Goal: Complete application form

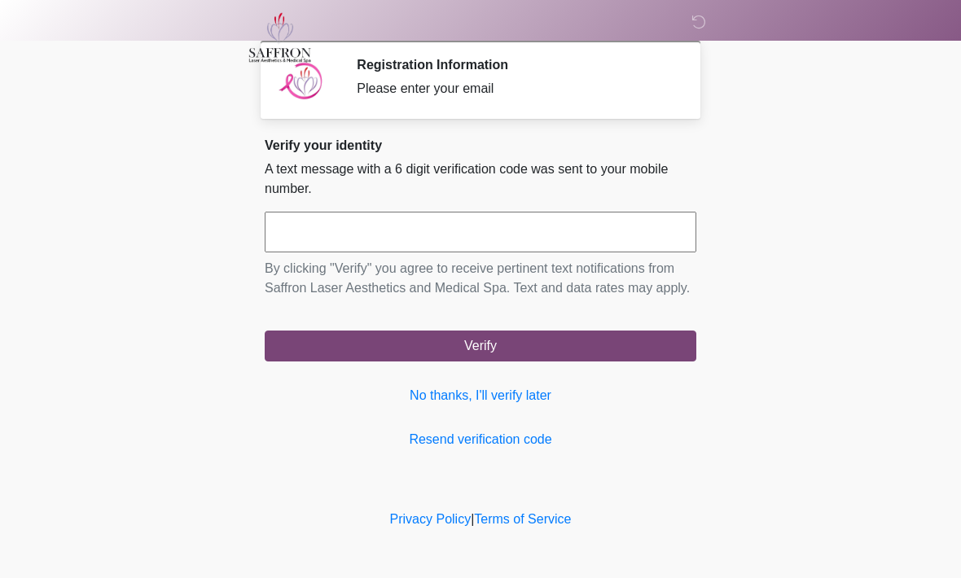
scroll to position [169, 168]
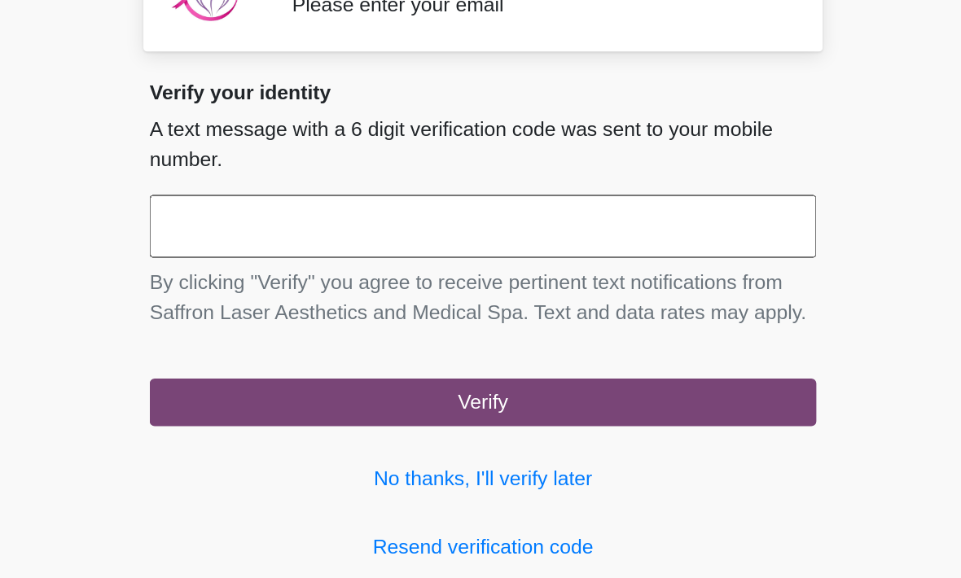
click at [265, 212] on input "text" at bounding box center [480, 232] width 431 height 41
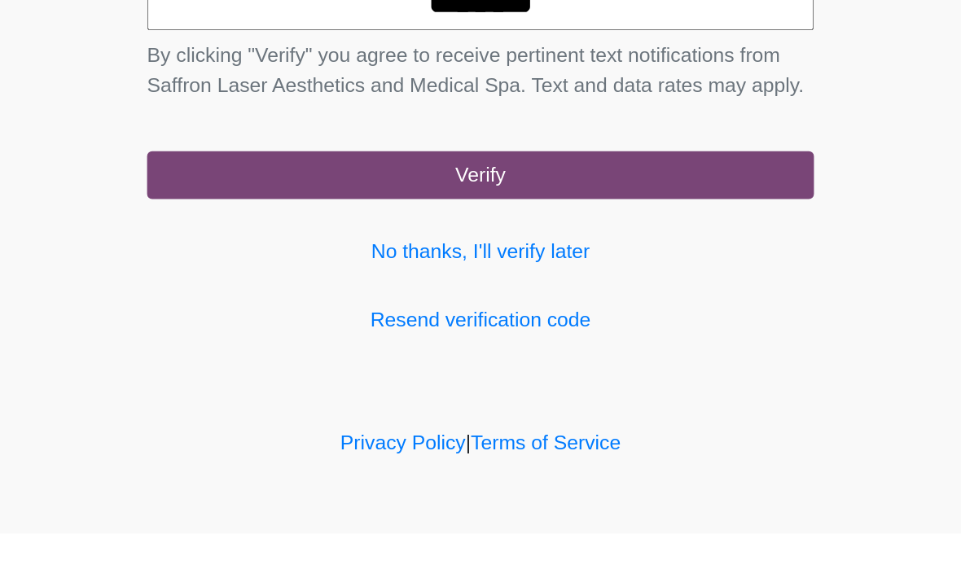
type input "******"
click at [368, 331] on button "Verify" at bounding box center [480, 346] width 431 height 31
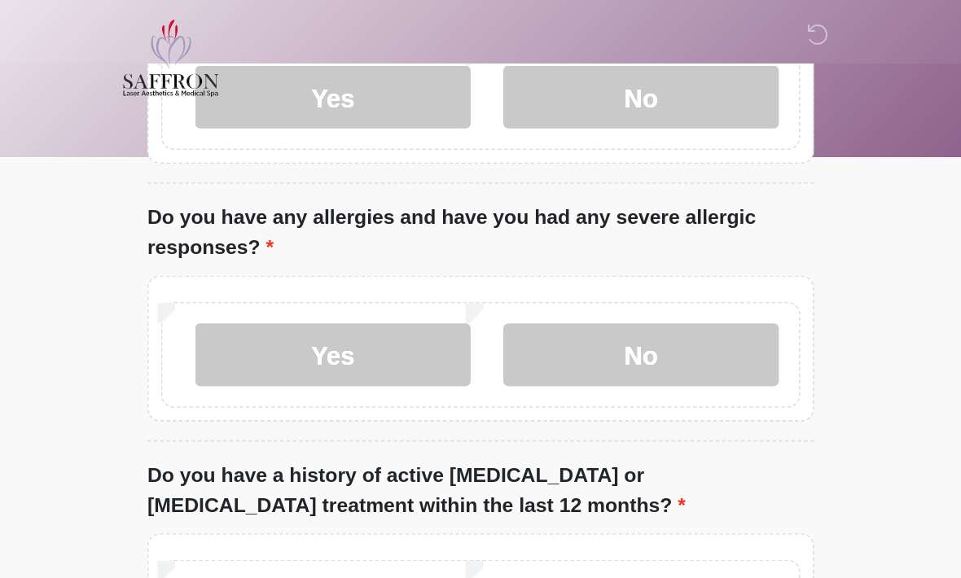
click at [495, 83] on label "No" at bounding box center [584, 62] width 178 height 41
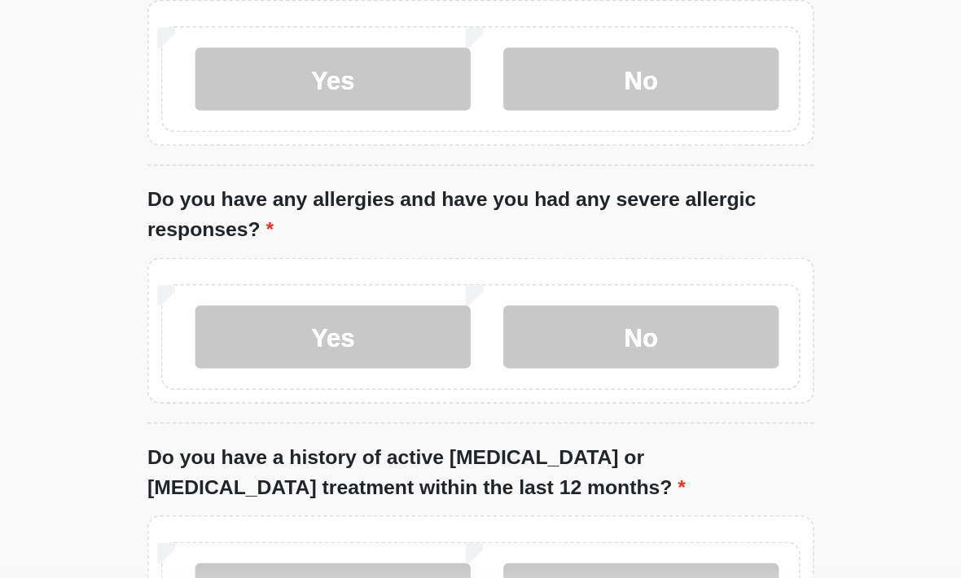
scroll to position [14, 0]
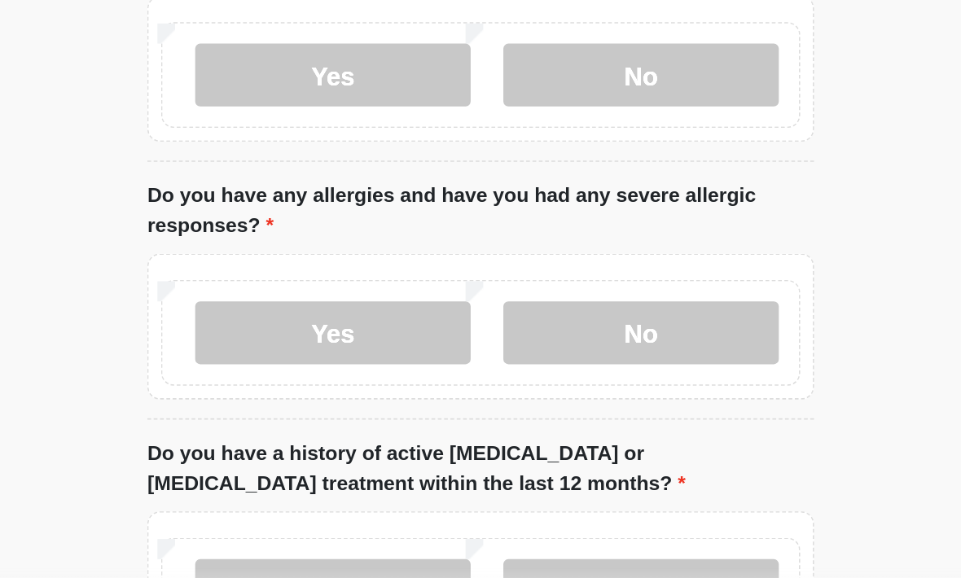
click at [495, 365] on label "No" at bounding box center [584, 385] width 178 height 41
click at [296, 364] on label "Yes" at bounding box center [385, 384] width 178 height 41
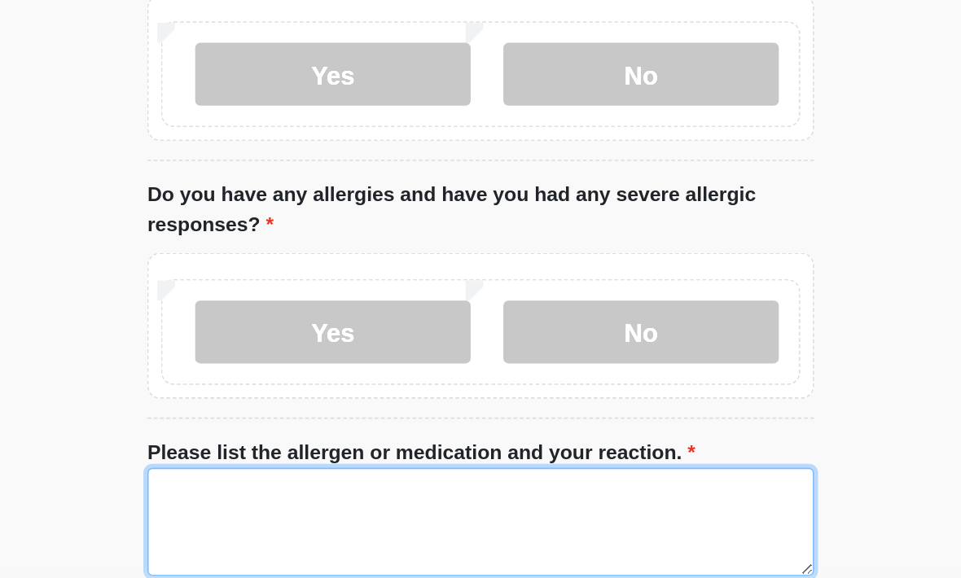
click at [289, 472] on textarea "Please list the allergen or medication and your reaction." at bounding box center [480, 507] width 431 height 70
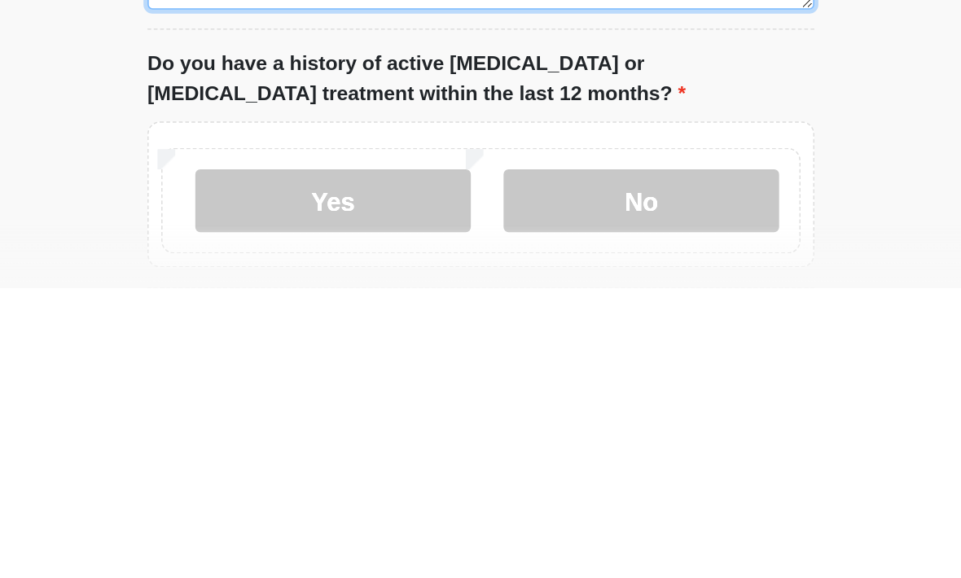
scroll to position [162, 0]
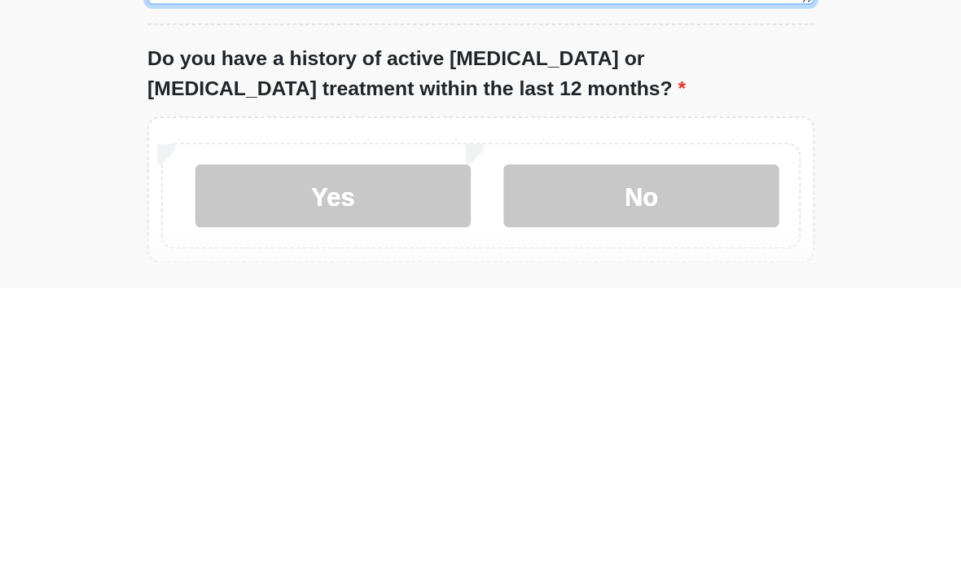
type textarea "*****"
click at [495, 498] on label "No" at bounding box center [584, 518] width 178 height 41
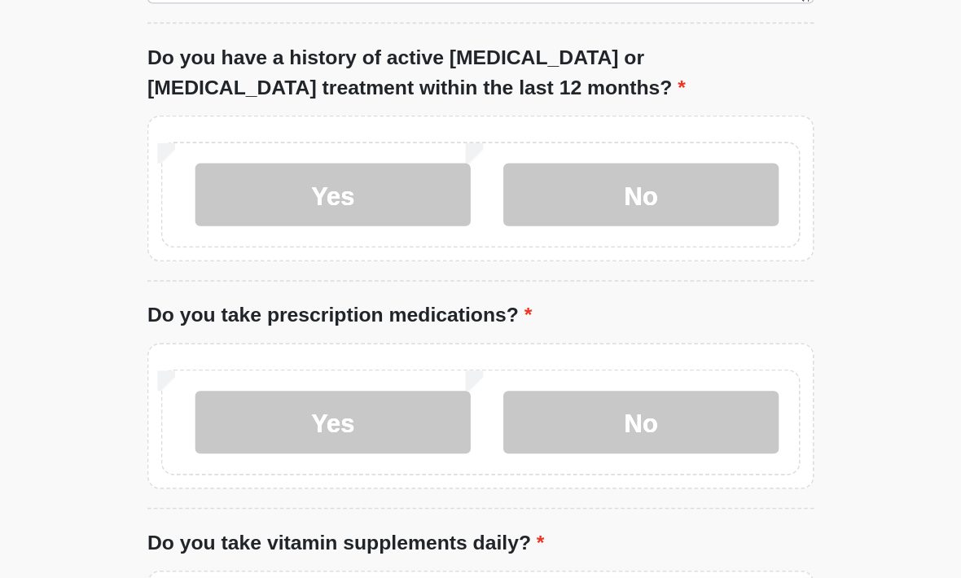
click at [495, 422] on label "No" at bounding box center [584, 442] width 178 height 41
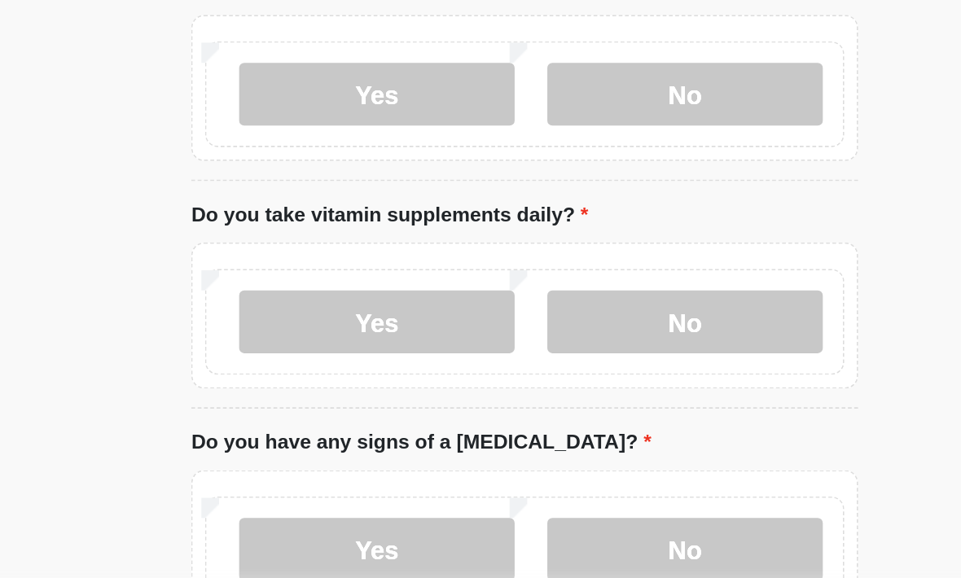
scroll to position [602, 0]
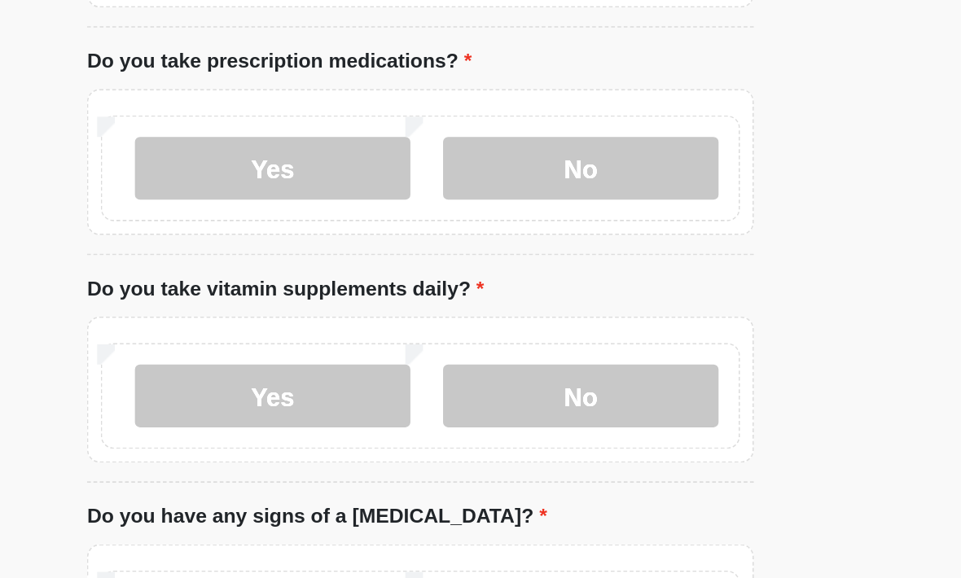
click at [296, 353] on label "Yes" at bounding box center [385, 373] width 178 height 41
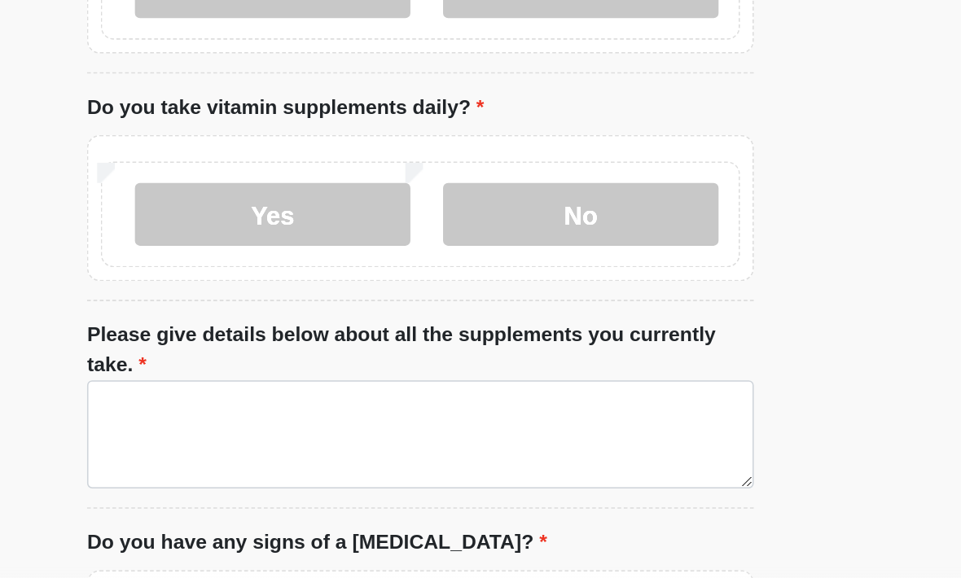
scroll to position [694, 0]
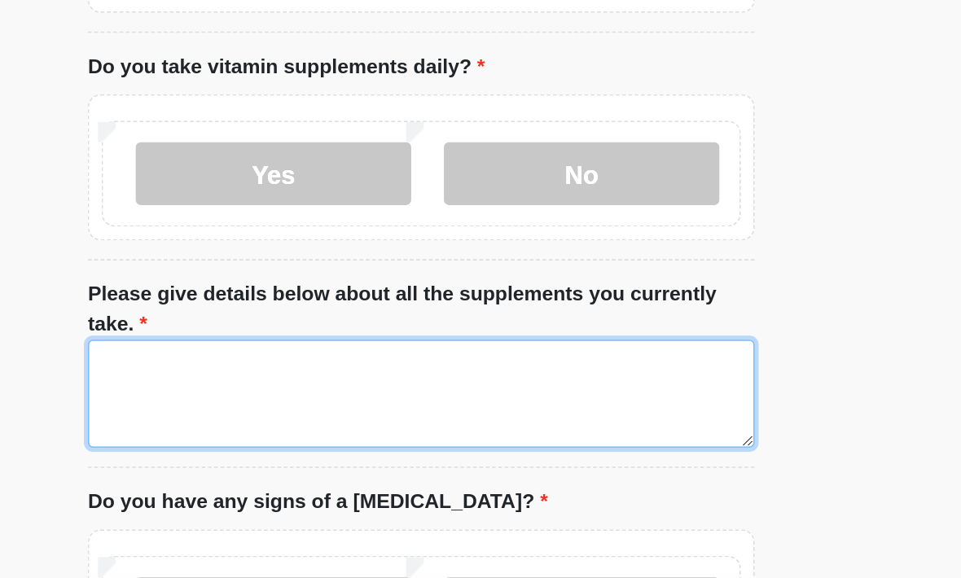
click at [265, 389] on textarea "Please give details below about all the supplements you currently take." at bounding box center [480, 424] width 431 height 70
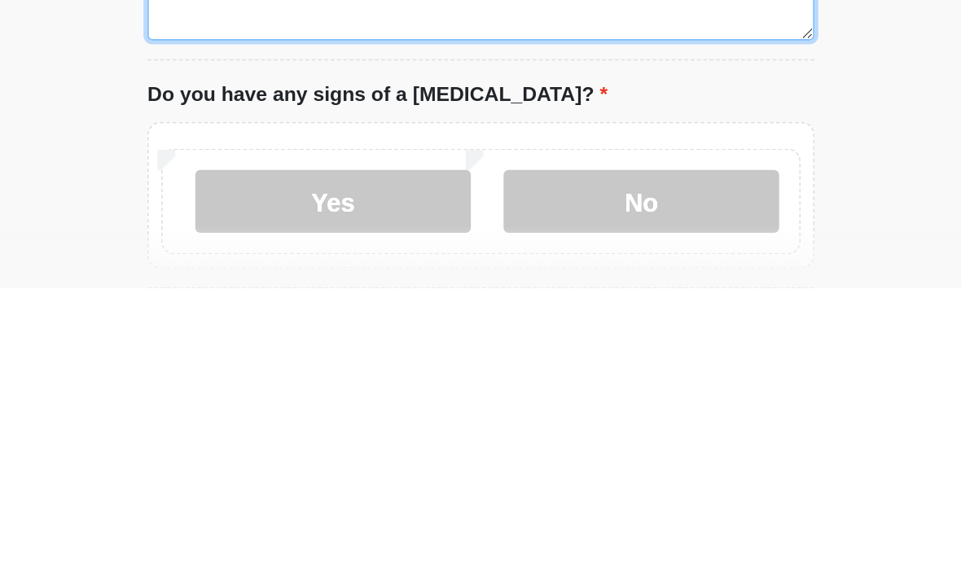
scroll to position [736, 0]
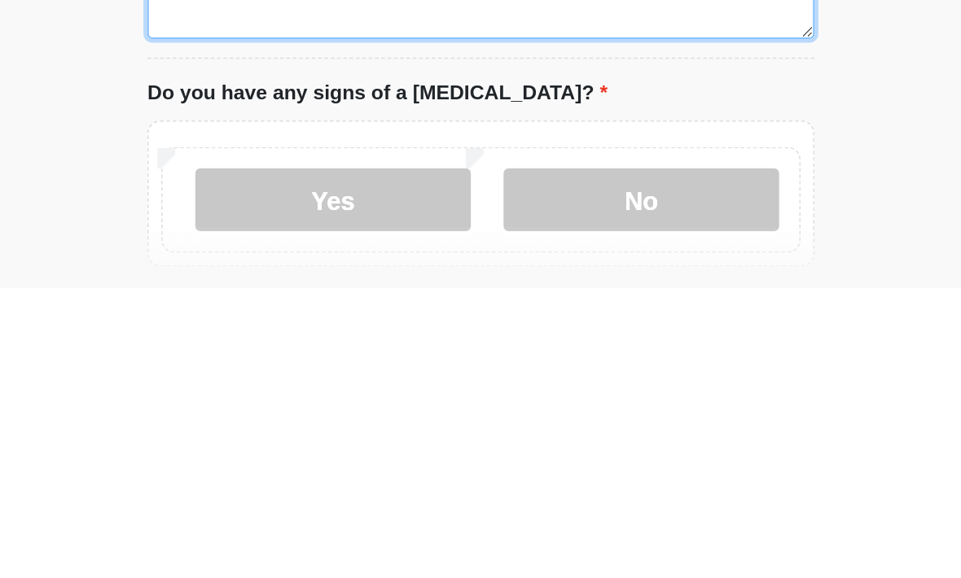
type textarea "* *******"
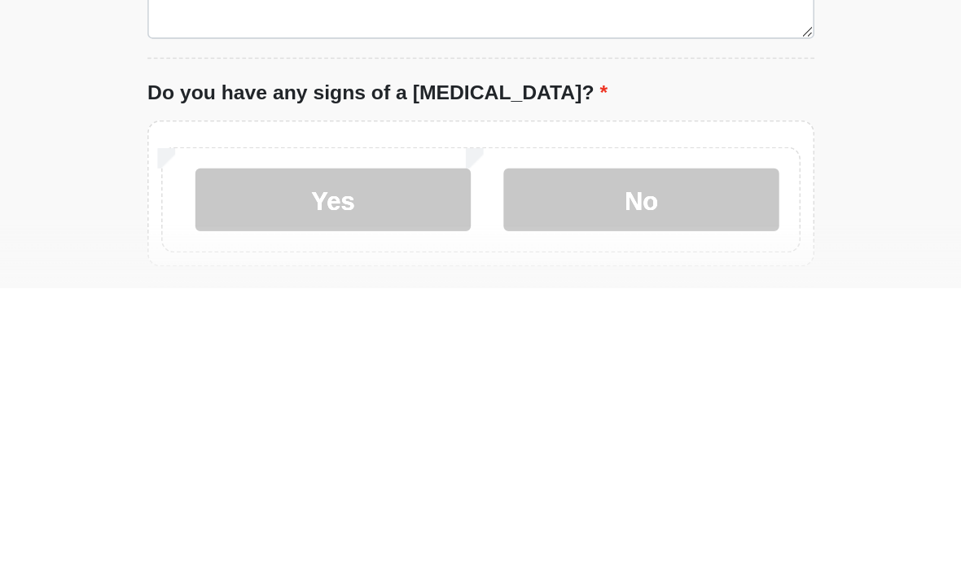
click at [495, 501] on label "No" at bounding box center [584, 521] width 178 height 41
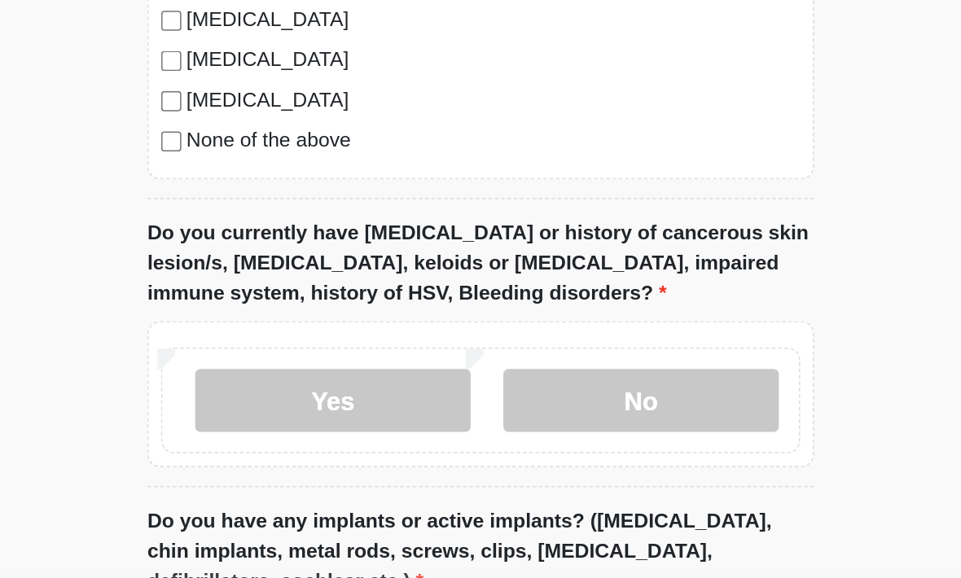
scroll to position [1419, 0]
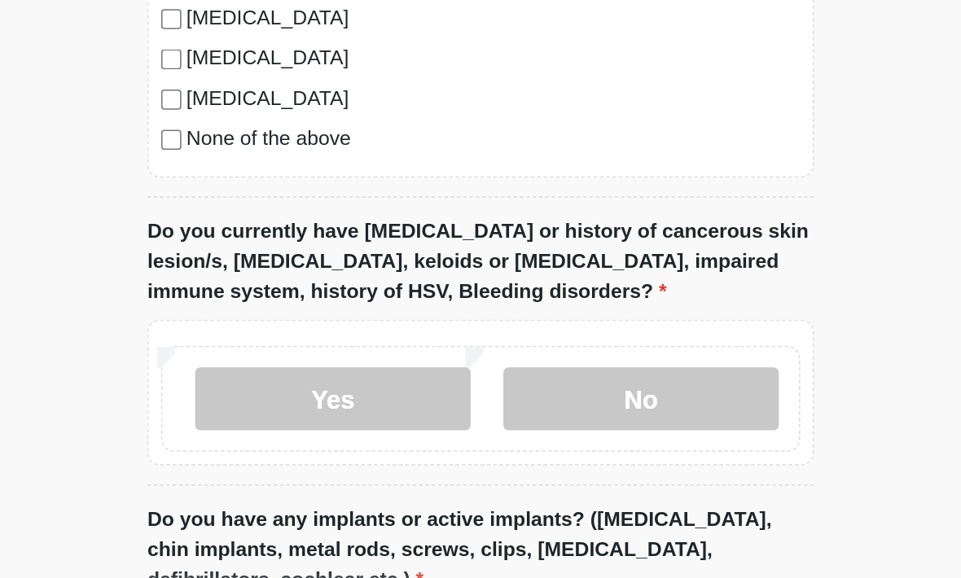
click at [495, 407] on label "No" at bounding box center [584, 427] width 178 height 41
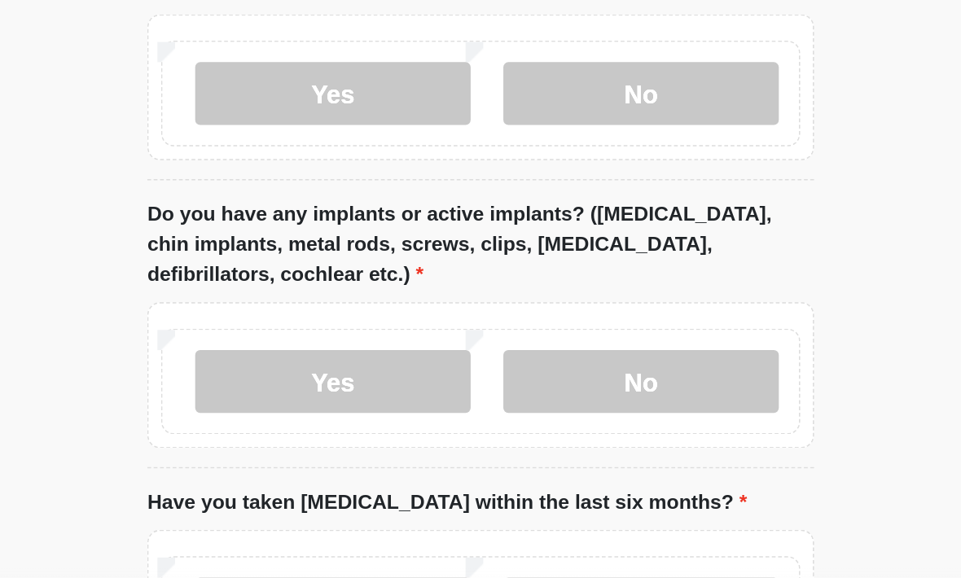
scroll to position [1621, 0]
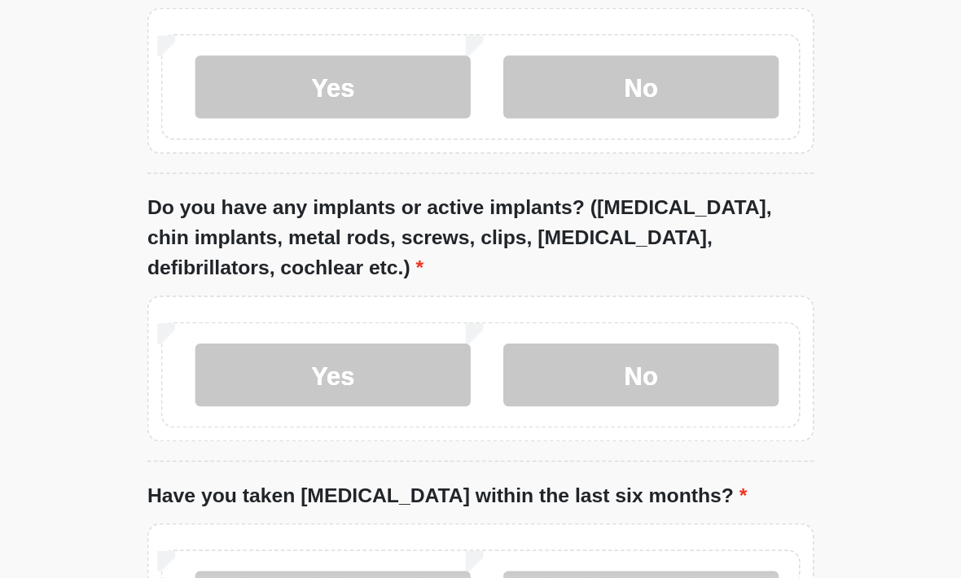
click at [495, 392] on label "No" at bounding box center [584, 412] width 178 height 41
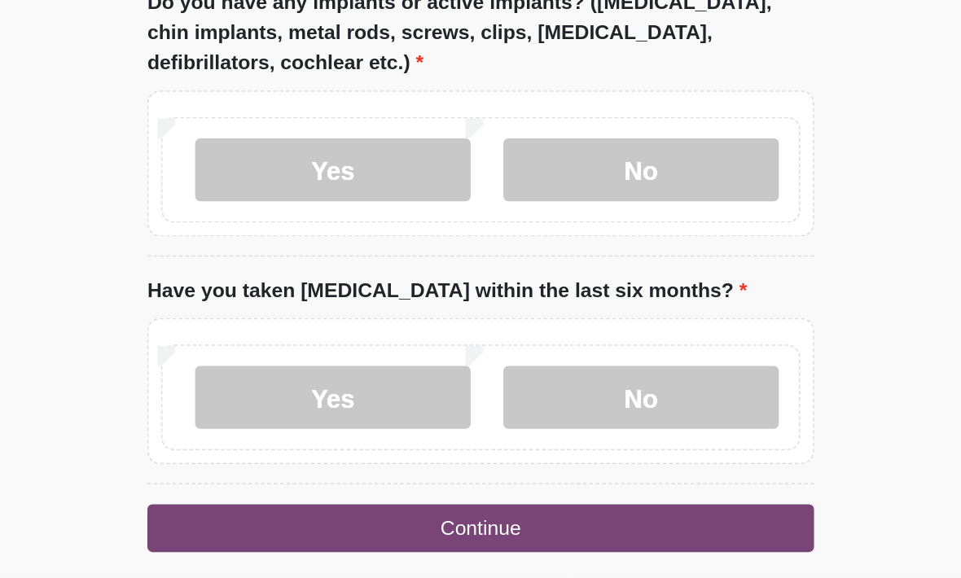
scroll to position [1754, 0]
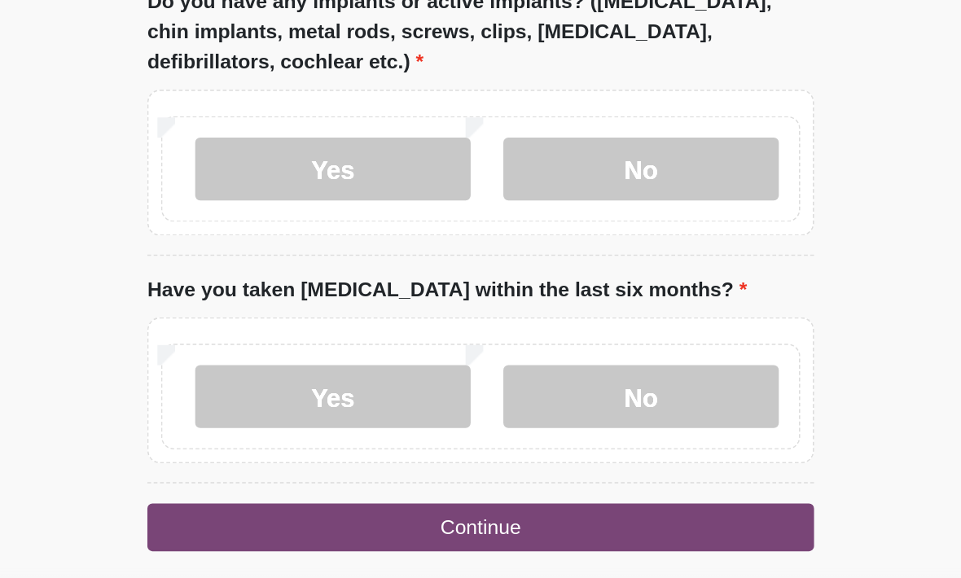
click at [495, 405] on label "No" at bounding box center [584, 425] width 178 height 41
click at [420, 495] on button "Continue" at bounding box center [480, 510] width 431 height 31
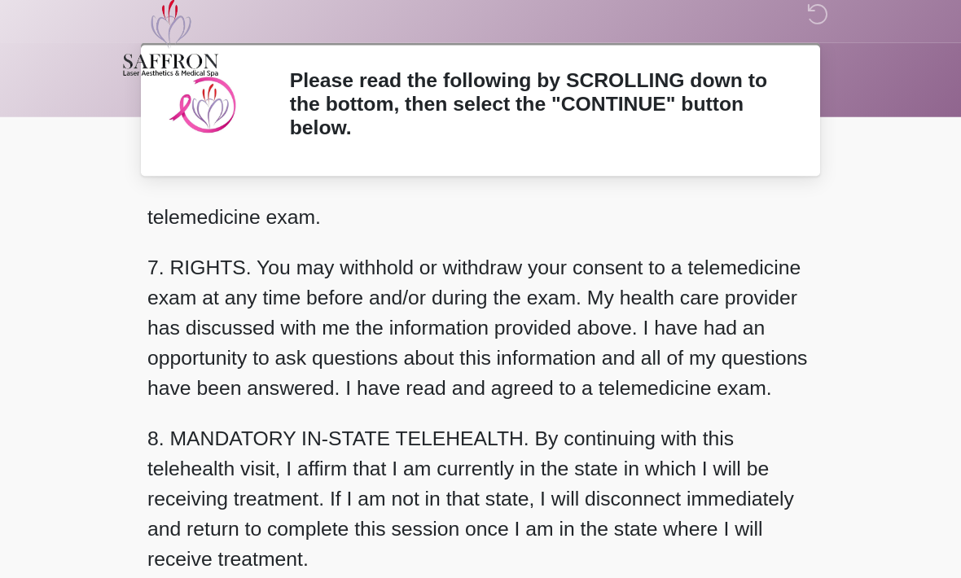
scroll to position [731, 0]
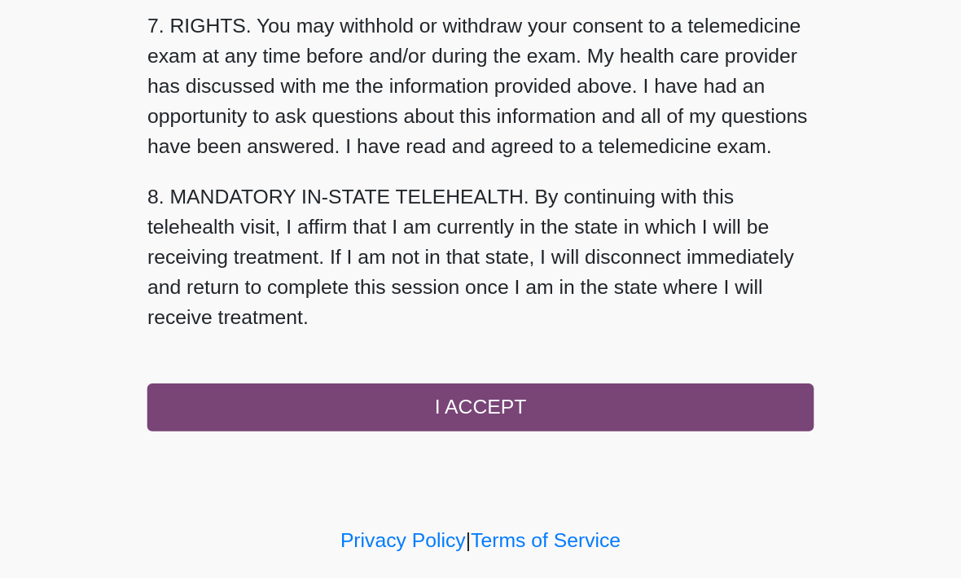
click at [399, 418] on button "I ACCEPT" at bounding box center [480, 433] width 431 height 31
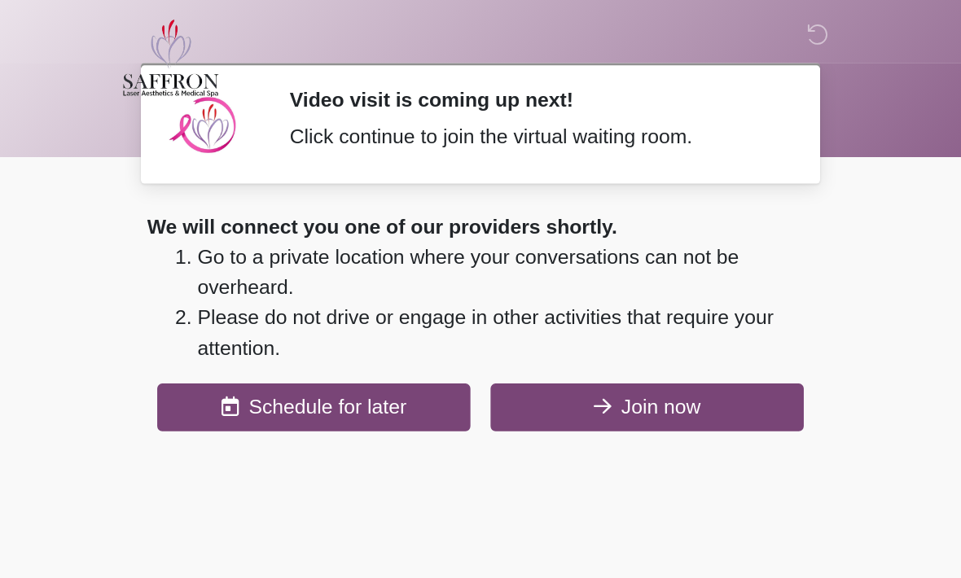
click at [487, 262] on button "Join now" at bounding box center [588, 263] width 203 height 31
